Goal: Task Accomplishment & Management: Manage account settings

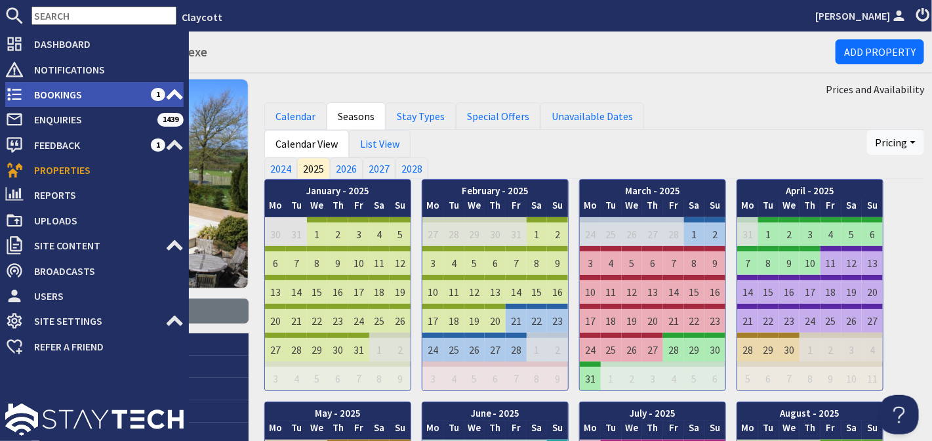
click at [48, 95] on span "Bookings" at bounding box center [87, 94] width 127 height 21
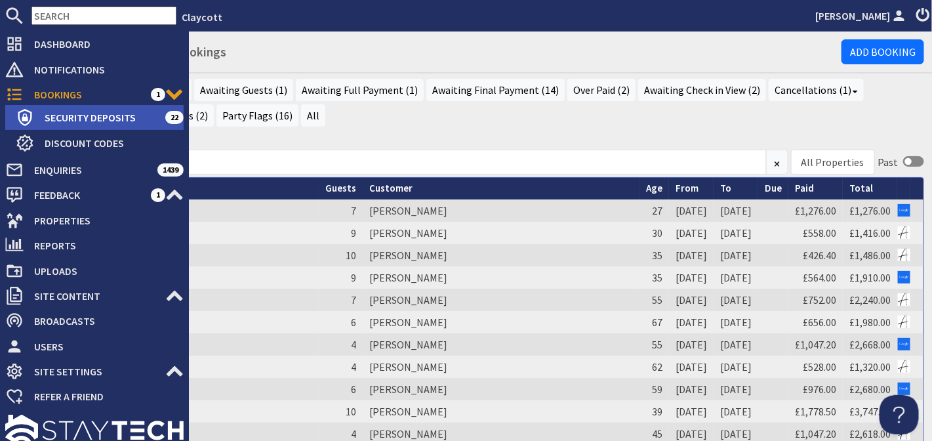
click at [65, 114] on span "Security Deposits" at bounding box center [99, 117] width 131 height 21
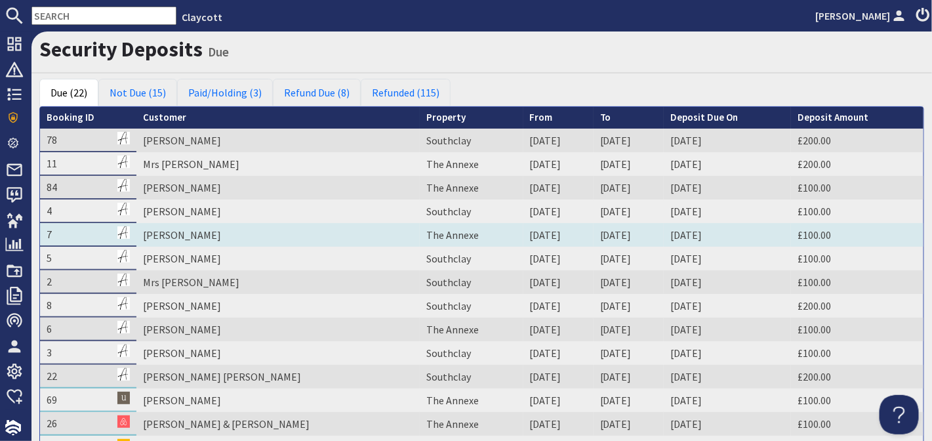
scroll to position [15, 0]
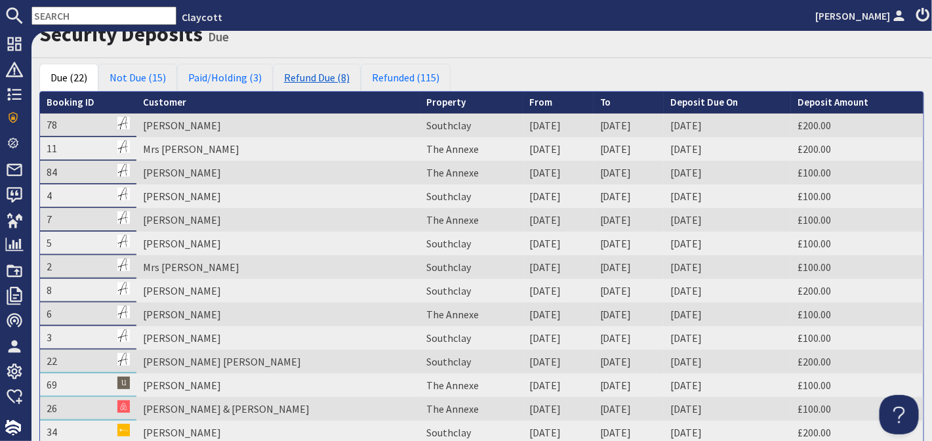
click at [320, 79] on link "Refund Due (8)" at bounding box center [317, 78] width 88 height 28
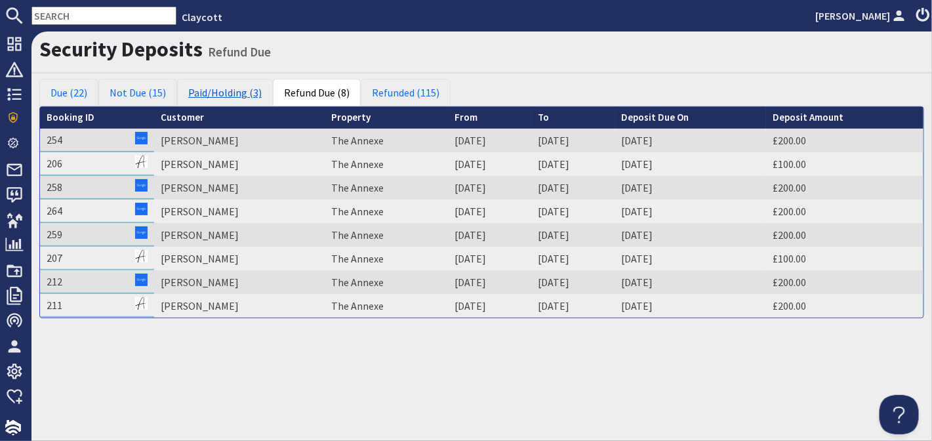
click at [211, 96] on link "Paid/Holding (3)" at bounding box center [225, 93] width 96 height 28
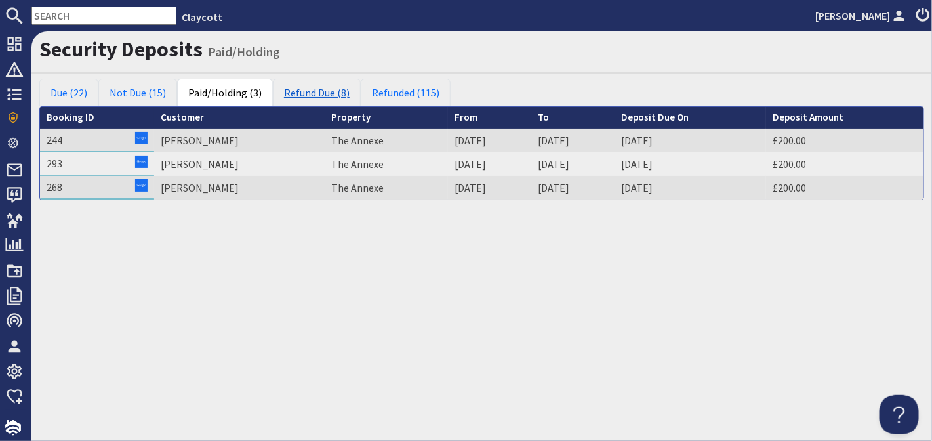
click at [291, 92] on link "Refund Due (8)" at bounding box center [317, 93] width 88 height 28
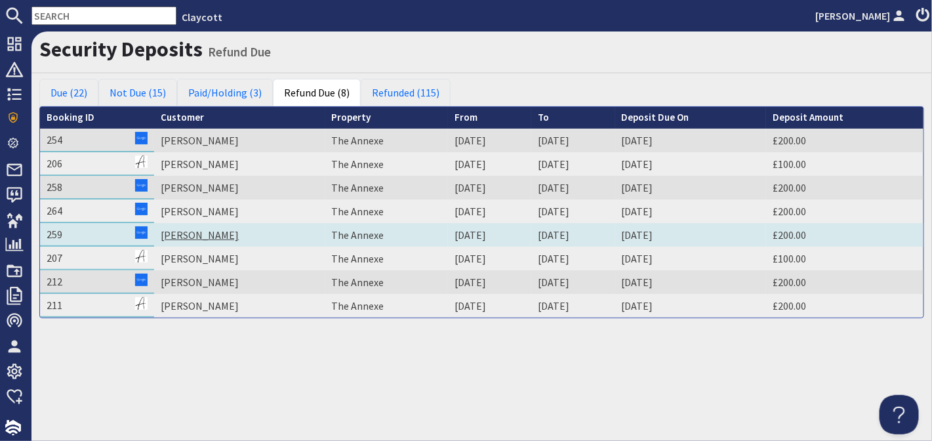
click at [196, 228] on link "[PERSON_NAME]" at bounding box center [200, 234] width 78 height 13
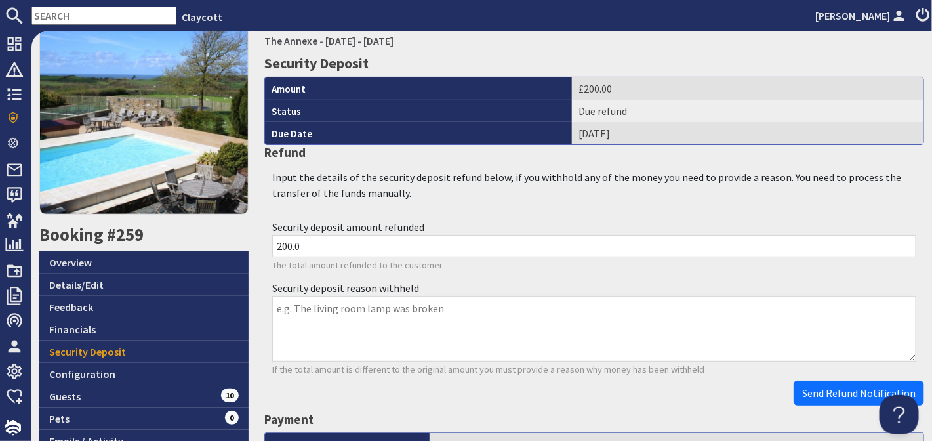
scroll to position [74, 0]
drag, startPoint x: 517, startPoint y: 249, endPoint x: 264, endPoint y: 245, distance: 253.3
click at [264, 245] on div "Security deposit amount refunded 200.0 The total amount refunded to the customer" at bounding box center [594, 245] width 660 height 61
type input "155.60"
click at [308, 312] on textarea "Security deposit reason withheld" at bounding box center [594, 329] width 644 height 66
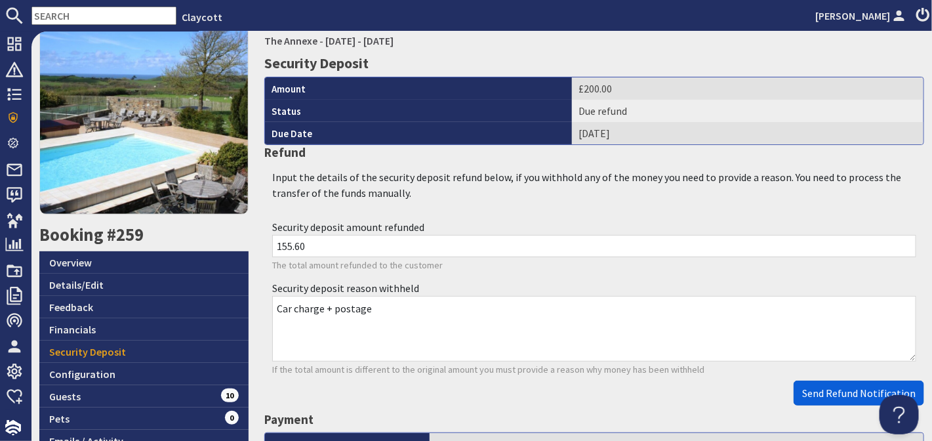
type textarea "Car charge + postage"
click at [843, 392] on span "Send Refund Notification" at bounding box center [859, 392] width 114 height 13
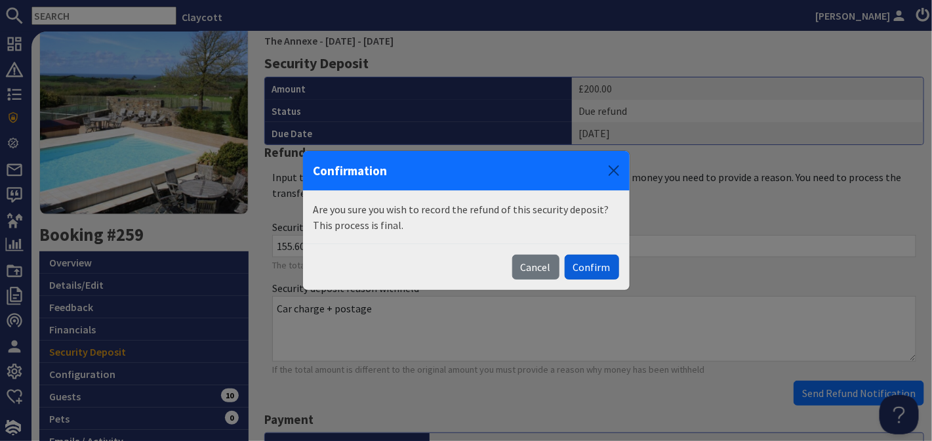
click at [593, 267] on button "Confirm" at bounding box center [592, 267] width 54 height 25
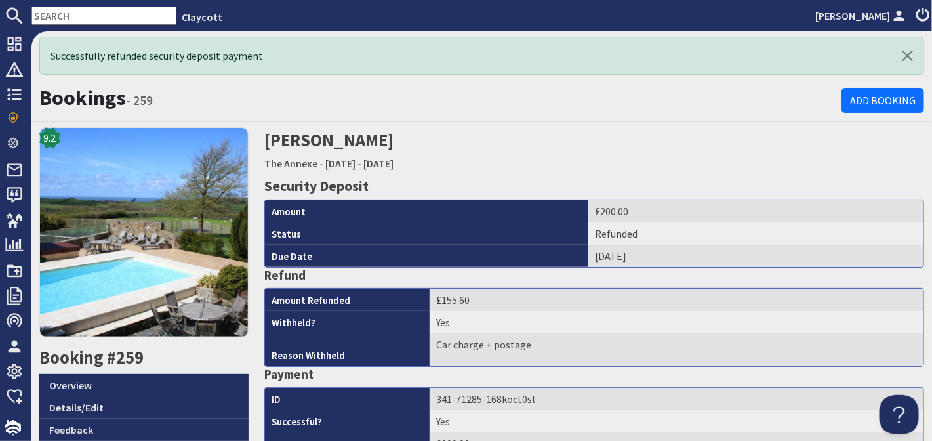
scroll to position [0, 0]
